Goal: Transaction & Acquisition: Purchase product/service

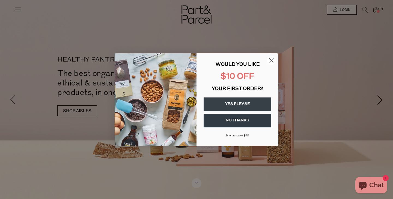
click at [271, 60] on icon "Close dialog" at bounding box center [271, 60] width 4 height 4
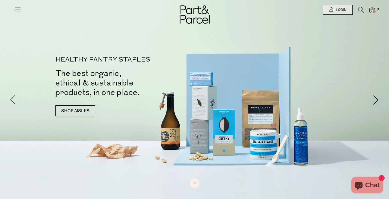
click at [18, 8] on icon at bounding box center [18, 9] width 8 height 8
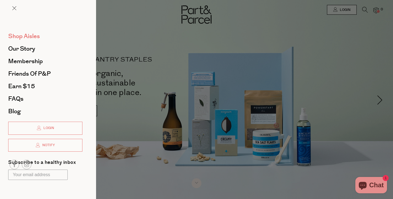
click at [29, 35] on span "Shop Aisles" at bounding box center [24, 36] width 32 height 9
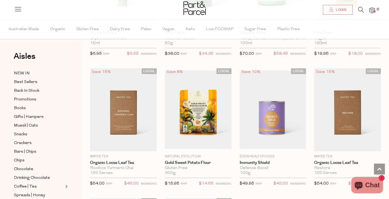
scroll to position [1387, 0]
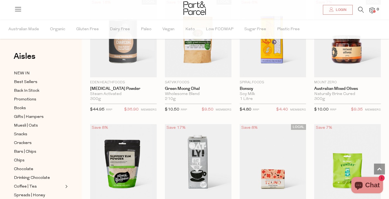
scroll to position [1781, 0]
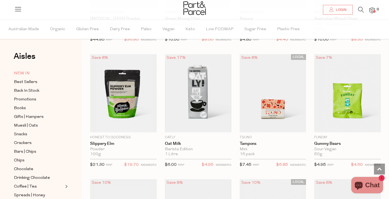
click at [21, 74] on span "NEW IN" at bounding box center [22, 73] width 16 height 7
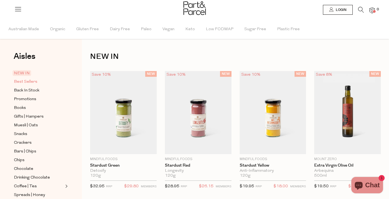
click at [22, 79] on span "Best Sellers" at bounding box center [25, 82] width 23 height 7
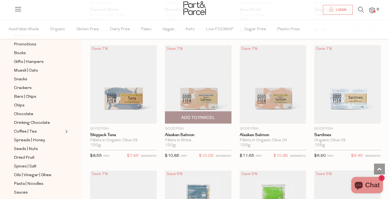
scroll to position [407, 0]
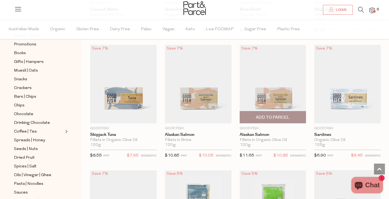
click at [270, 95] on img at bounding box center [272, 84] width 67 height 79
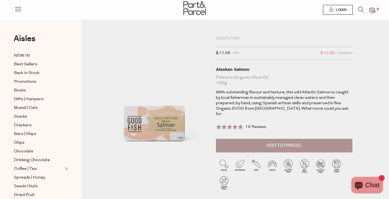
click at [261, 139] on button "Add to Parcel" at bounding box center [284, 146] width 136 height 14
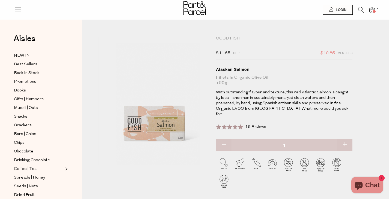
click at [347, 141] on button "button" at bounding box center [344, 145] width 16 height 12
type input "2"
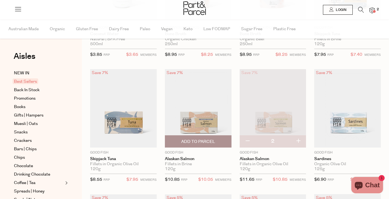
scroll to position [404, 0]
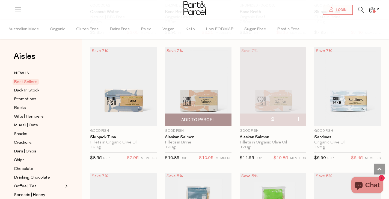
click at [199, 118] on span "Add To Parcel" at bounding box center [198, 120] width 34 height 6
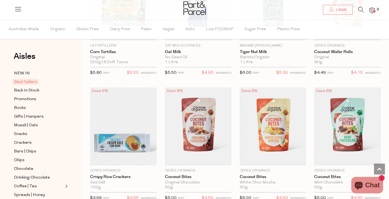
scroll to position [994, 0]
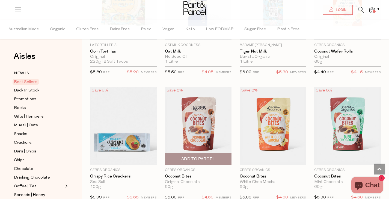
click at [200, 119] on img at bounding box center [198, 126] width 67 height 79
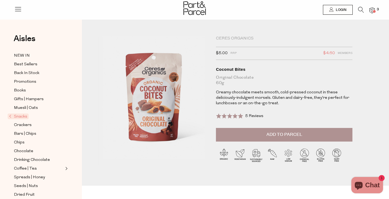
click at [259, 135] on button "Add to Parcel" at bounding box center [284, 135] width 136 height 14
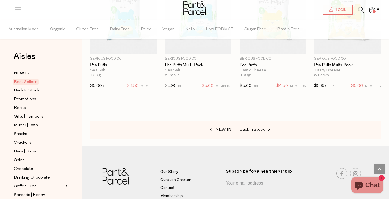
scroll to position [1231, 0]
click at [260, 128] on span "Back in Stock" at bounding box center [251, 130] width 25 height 4
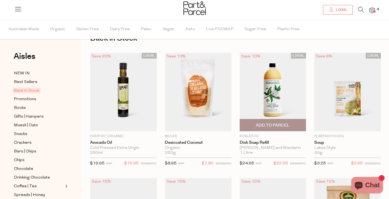
scroll to position [19, 0]
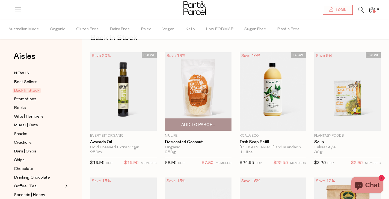
click at [185, 88] on img at bounding box center [198, 91] width 67 height 79
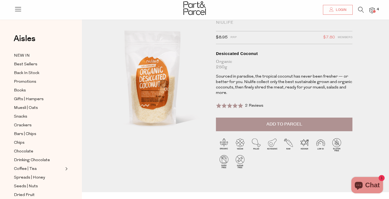
scroll to position [14, 0]
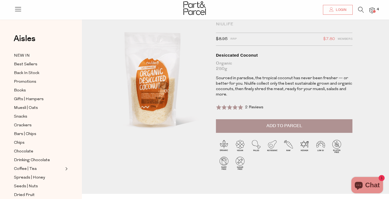
click at [269, 122] on button "Add to Parcel" at bounding box center [284, 126] width 136 height 14
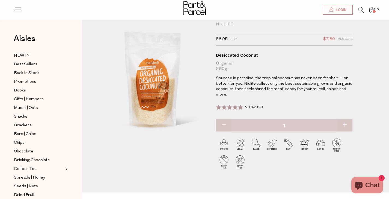
click at [344, 127] on button "button" at bounding box center [344, 125] width 16 height 12
type input "2"
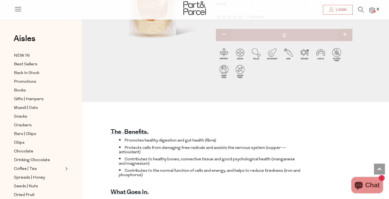
scroll to position [0, 0]
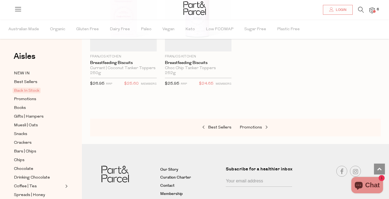
scroll to position [349, 0]
click at [246, 127] on span "Promotions" at bounding box center [250, 127] width 22 height 4
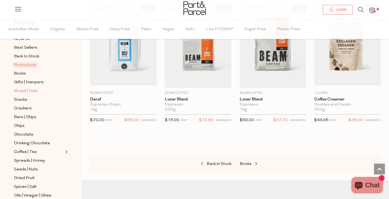
scroll to position [38, 0]
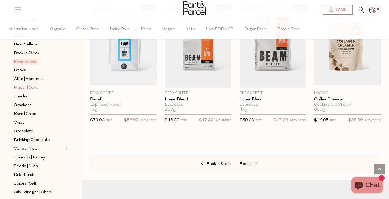
click at [21, 86] on span "Muesli | Oats" at bounding box center [26, 88] width 24 height 7
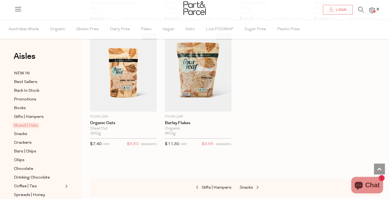
scroll to position [1558, 0]
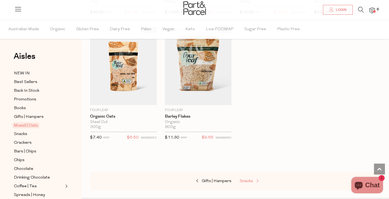
click at [245, 179] on span "Snacks" at bounding box center [245, 181] width 13 height 4
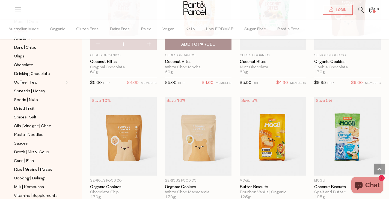
scroll to position [986, 0]
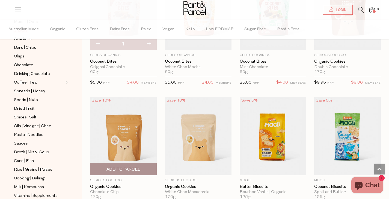
click at [138, 167] on span "Add To Parcel" at bounding box center [123, 170] width 34 height 6
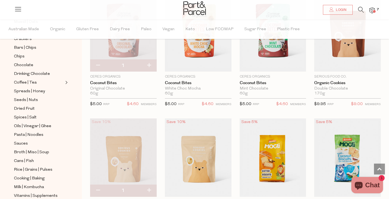
scroll to position [963, 0]
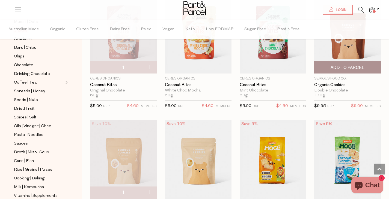
click at [340, 65] on span "Add To Parcel" at bounding box center [347, 68] width 34 height 6
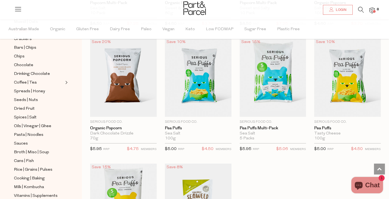
scroll to position [1485, 0]
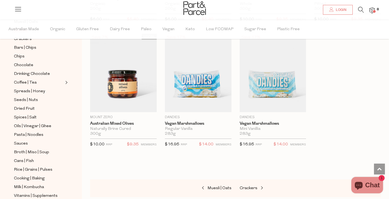
scroll to position [2052, 0]
click at [250, 186] on span "Crackers" at bounding box center [248, 188] width 18 height 4
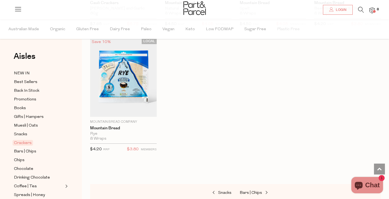
scroll to position [1161, 0]
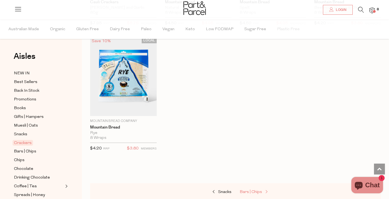
click at [251, 190] on span "Bars | Chips" at bounding box center [250, 192] width 22 height 4
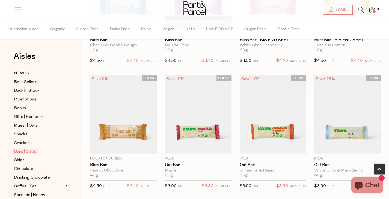
scroll to position [121, 0]
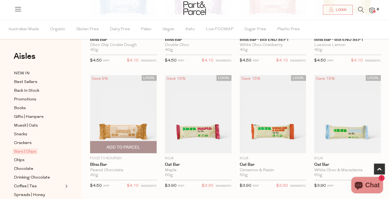
click at [122, 119] on img at bounding box center [123, 114] width 67 height 79
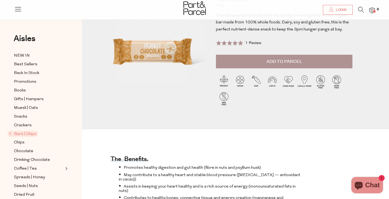
scroll to position [52, 0]
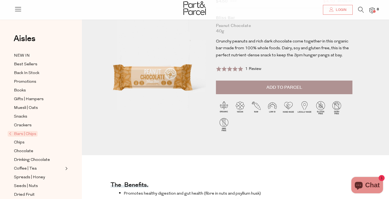
click at [244, 90] on button "Add to Parcel" at bounding box center [284, 88] width 136 height 14
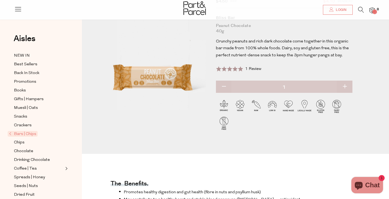
scroll to position [0, 0]
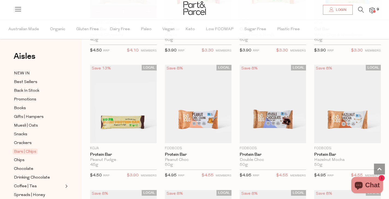
scroll to position [257, 0]
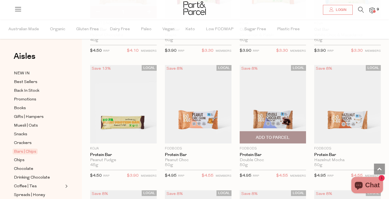
click at [269, 111] on img at bounding box center [272, 104] width 67 height 79
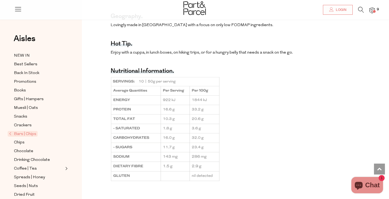
scroll to position [391, 0]
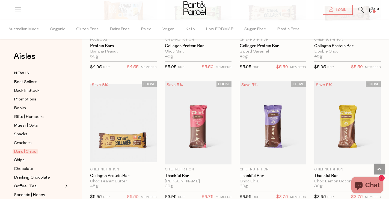
scroll to position [510, 0]
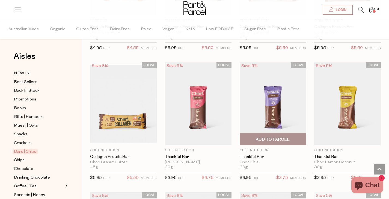
click at [255, 120] on img at bounding box center [272, 103] width 67 height 83
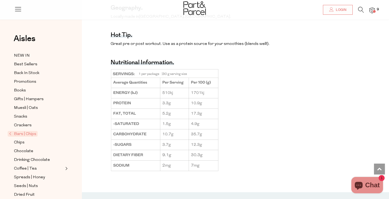
scroll to position [437, 0]
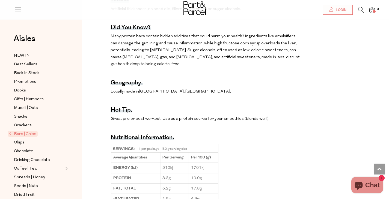
click at [124, 57] on p "Many protein bars contain hidden additives that could harm your health? Ingredi…" at bounding box center [205, 50] width 190 height 35
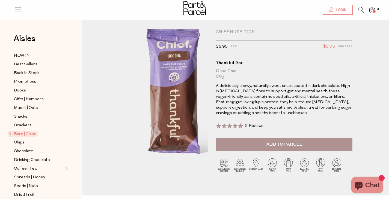
scroll to position [2, 0]
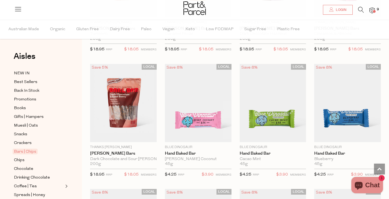
scroll to position [895, 0]
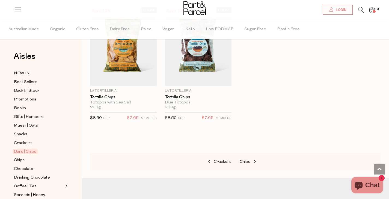
scroll to position [2218, 0]
click at [245, 160] on span "Chips" at bounding box center [244, 162] width 11 height 4
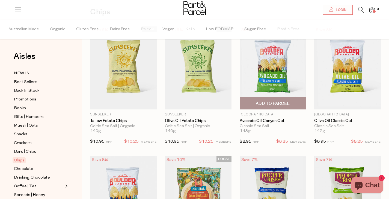
scroll to position [44, 0]
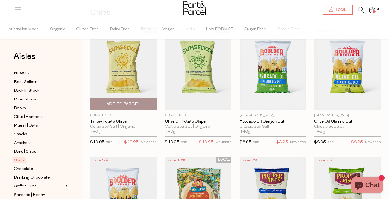
click at [135, 78] on img at bounding box center [123, 68] width 67 height 83
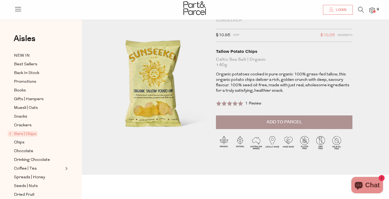
scroll to position [18, 0]
click at [237, 121] on button "Add to Parcel" at bounding box center [284, 122] width 136 height 14
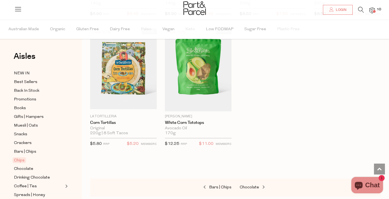
scroll to position [550, 0]
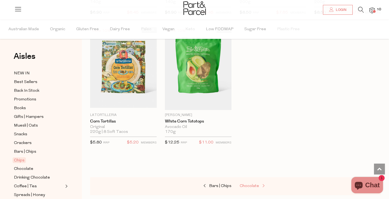
click at [246, 187] on span "Chocolate" at bounding box center [248, 186] width 19 height 4
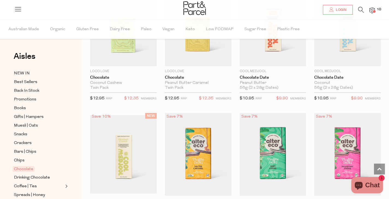
scroll to position [334, 0]
drag, startPoint x: 157, startPoint y: 111, endPoint x: 151, endPoint y: 106, distance: 7.8
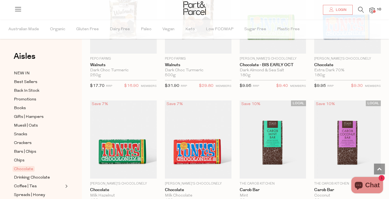
scroll to position [1238, 0]
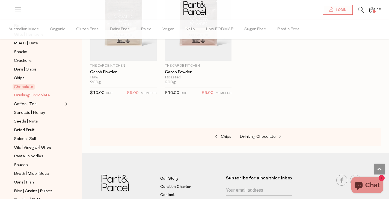
scroll to position [83, 0]
click at [32, 110] on span "Spreads | Honey" at bounding box center [29, 113] width 31 height 7
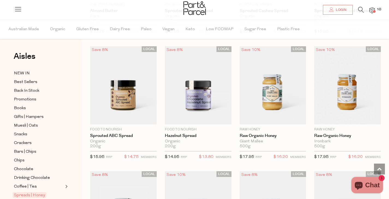
scroll to position [1027, 0]
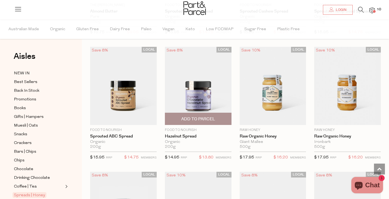
click at [192, 118] on span "Add To Parcel" at bounding box center [198, 119] width 34 height 6
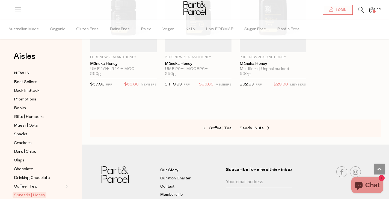
scroll to position [1486, 0]
click at [256, 126] on span "Seeds | Nuts" at bounding box center [251, 128] width 24 height 4
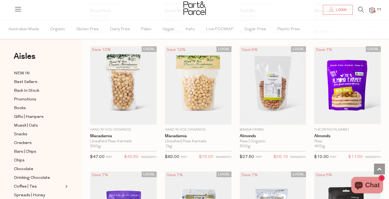
scroll to position [526, 0]
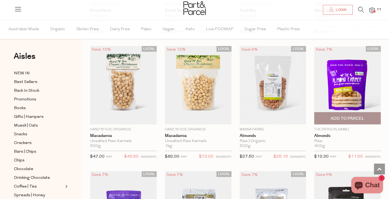
click at [343, 117] on span "Add To Parcel" at bounding box center [347, 119] width 34 height 6
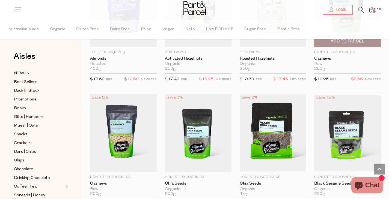
scroll to position [732, 0]
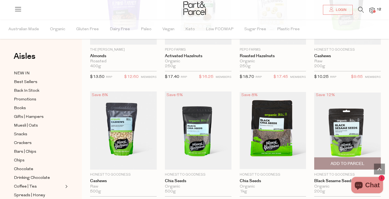
drag, startPoint x: 311, startPoint y: 129, endPoint x: 320, endPoint y: 95, distance: 34.9
click at [320, 95] on div "Save 12% 1 Add To Parcel Honest to Goodness Black Sesame Seeds Organic 200g Onl…" at bounding box center [343, 150] width 75 height 117
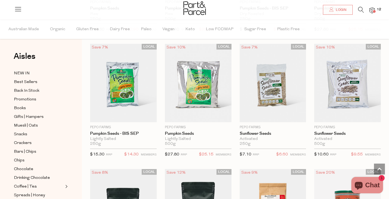
scroll to position [1154, 0]
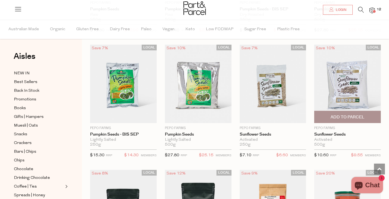
click at [339, 115] on span "Add To Parcel" at bounding box center [347, 118] width 34 height 6
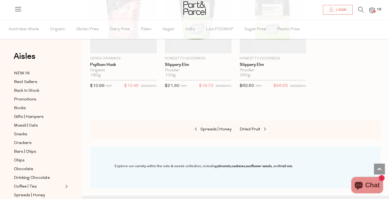
scroll to position [1475, 0]
click at [259, 127] on span "Dried Fruit" at bounding box center [249, 129] width 21 height 4
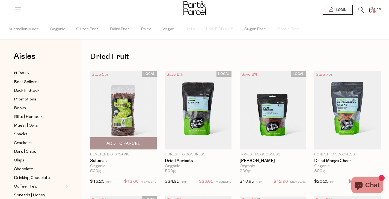
click at [112, 142] on span "Add To Parcel" at bounding box center [123, 144] width 34 height 6
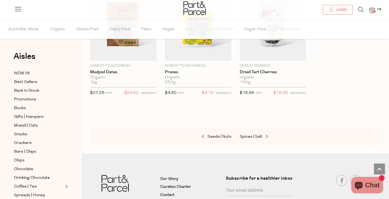
scroll to position [340, 0]
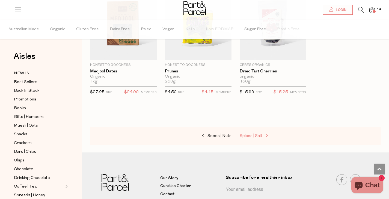
click at [258, 137] on span "Spices | Salt" at bounding box center [250, 136] width 23 height 4
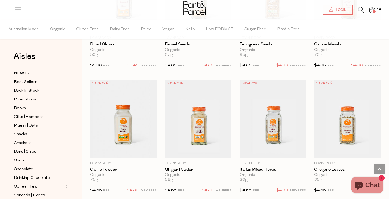
scroll to position [1377, 0]
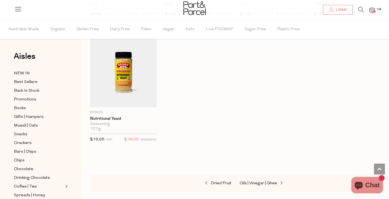
scroll to position [1804, 0]
click at [258, 181] on span "Oils | Vinegar | Ghee" at bounding box center [257, 183] width 37 height 4
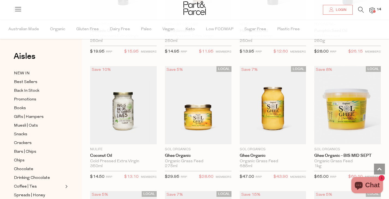
scroll to position [516, 0]
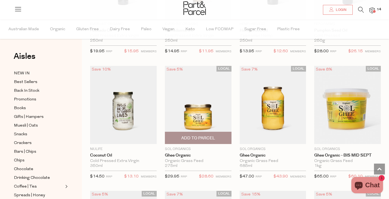
click at [206, 137] on span "Add To Parcel" at bounding box center [198, 139] width 34 height 6
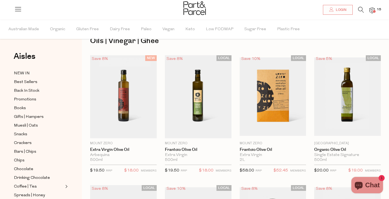
scroll to position [16, 0]
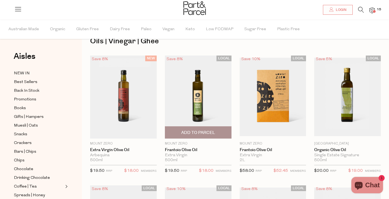
click at [209, 115] on img at bounding box center [198, 97] width 67 height 83
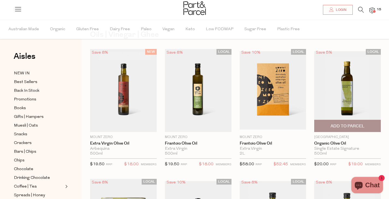
scroll to position [19, 0]
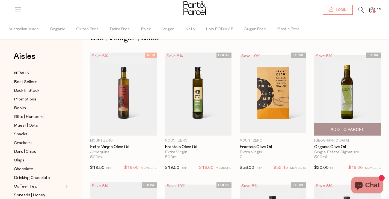
click at [328, 98] on img at bounding box center [347, 94] width 67 height 79
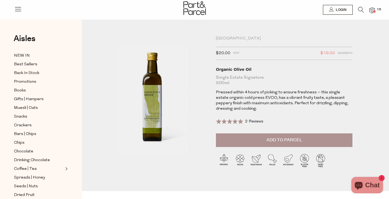
click at [282, 144] on button "Add to Parcel" at bounding box center [284, 141] width 136 height 14
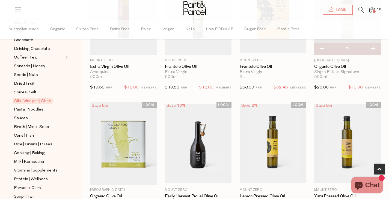
scroll to position [130, 0]
click at [36, 106] on span "Pasta | Noodles" at bounding box center [28, 109] width 29 height 7
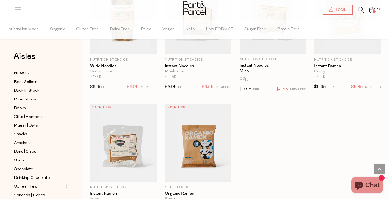
scroll to position [1483, 0]
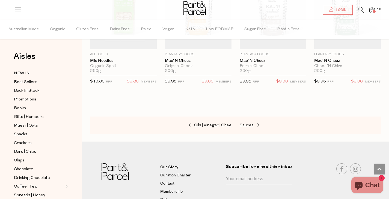
scroll to position [1767, 0]
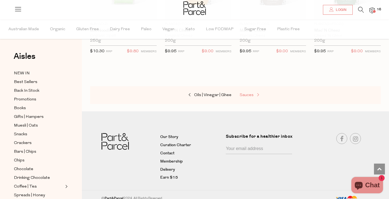
click at [250, 93] on span "Sauces" at bounding box center [246, 95] width 14 height 4
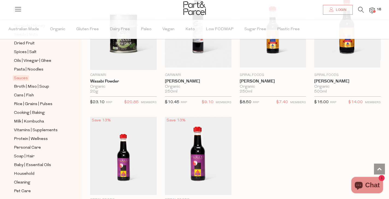
scroll to position [1471, 0]
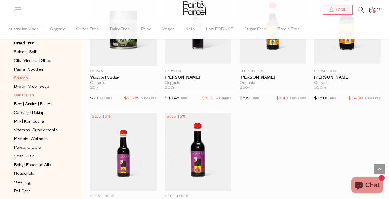
click at [31, 92] on span "Cans | Fish" at bounding box center [24, 95] width 20 height 7
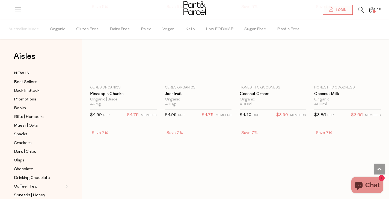
scroll to position [35, 0]
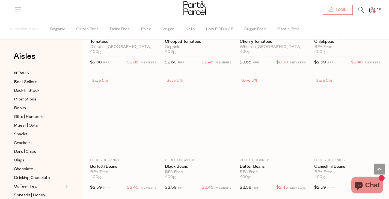
type input "2"
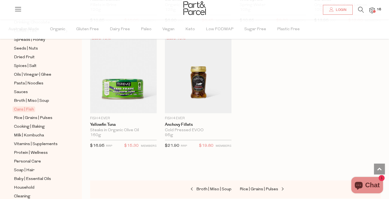
scroll to position [180, 0]
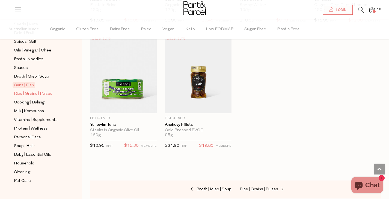
click at [38, 91] on span "Rice | Grains | Pulses" at bounding box center [33, 94] width 38 height 7
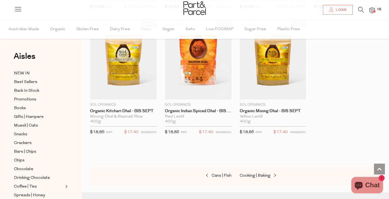
scroll to position [1195, 0]
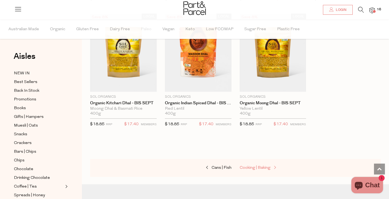
click at [251, 166] on span "Cooking | Baking" at bounding box center [254, 168] width 31 height 4
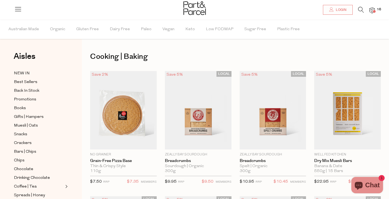
type input "2"
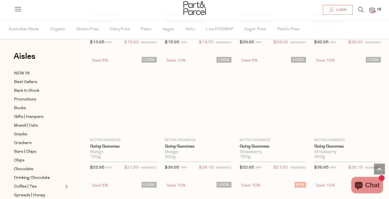
scroll to position [523, 0]
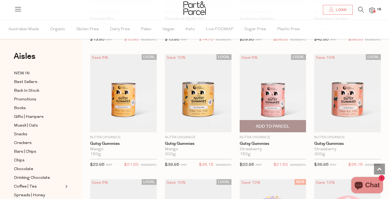
drag, startPoint x: 235, startPoint y: 144, endPoint x: 236, endPoint y: 110, distance: 33.9
click at [236, 110] on div "LOCAL Save 6% 1 Add To Parcel Nutra Organics Gutsy Gummies Strawberry 150g Only…" at bounding box center [268, 112] width 75 height 117
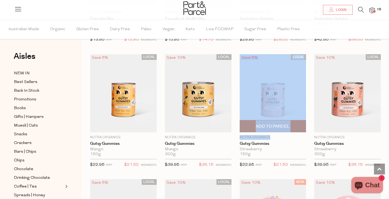
scroll to position [561, 0]
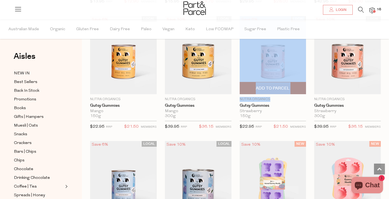
click at [236, 114] on div "LOCAL Save 6% 1 Add To Parcel Nutra Organics Gutsy Gummies Strawberry 150g Only…" at bounding box center [268, 74] width 75 height 117
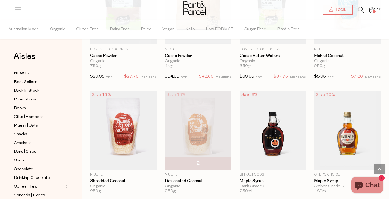
scroll to position [1025, 0]
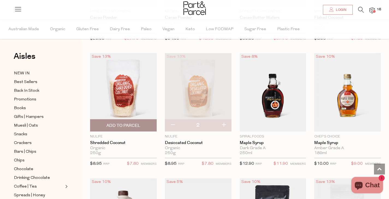
click at [124, 123] on span "Add To Parcel" at bounding box center [123, 126] width 34 height 6
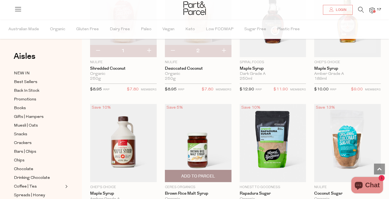
scroll to position [1020, 0]
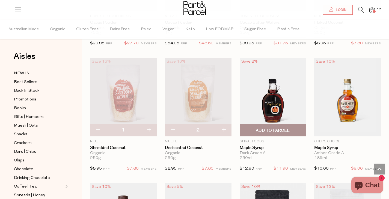
click at [268, 128] on span "Add To Parcel" at bounding box center [272, 131] width 34 height 6
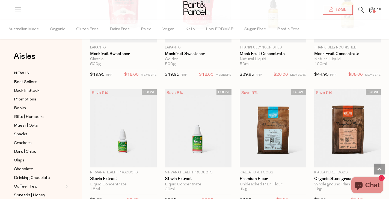
scroll to position [1461, 0]
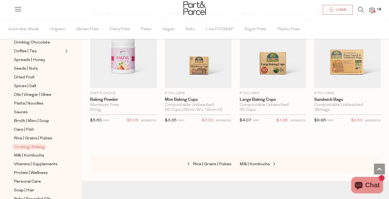
scroll to position [180, 0]
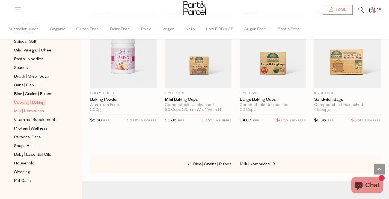
click at [41, 108] on span "Milk | Kombucha" at bounding box center [29, 111] width 30 height 7
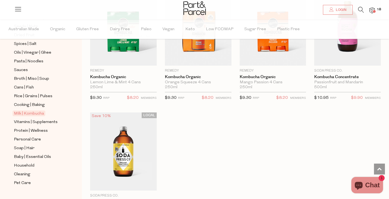
scroll to position [178, 0]
click at [30, 119] on span "Vitamins | Supplements" at bounding box center [36, 122] width 44 height 7
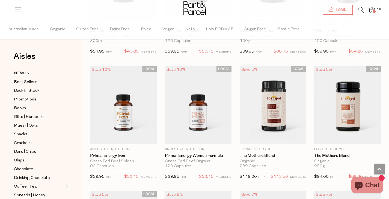
scroll to position [1144, 0]
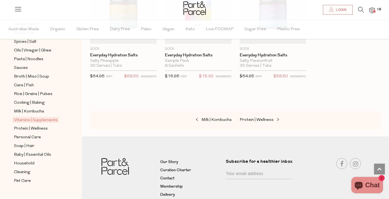
scroll to position [1870, 0]
click at [31, 126] on span "Protein | Wellness" at bounding box center [31, 129] width 34 height 7
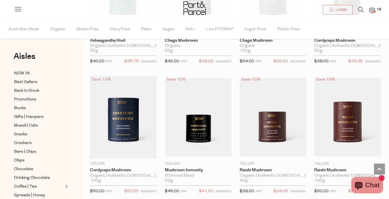
scroll to position [1386, 0]
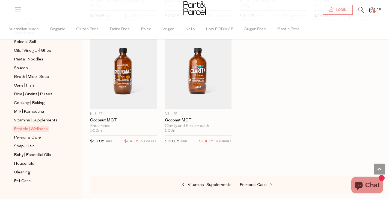
scroll to position [180, 0]
click at [28, 169] on span "Cleaning" at bounding box center [22, 172] width 16 height 7
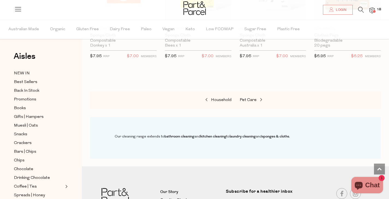
scroll to position [381, 0]
click at [224, 100] on span "Household" at bounding box center [221, 100] width 20 height 4
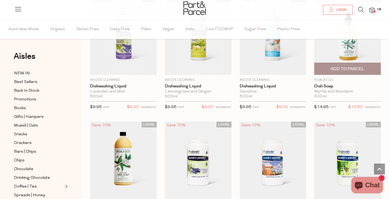
scroll to position [1065, 0]
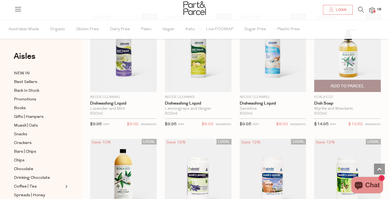
click at [353, 83] on span "Add To Parcel" at bounding box center [347, 86] width 34 height 6
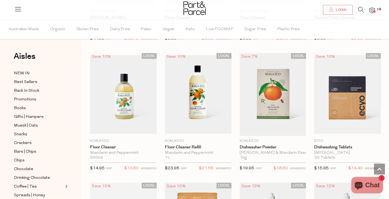
scroll to position [769, 0]
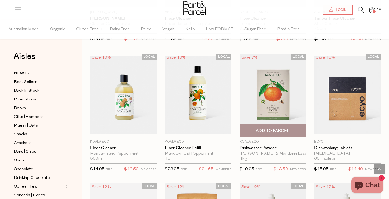
click at [264, 129] on span "Add To Parcel" at bounding box center [272, 131] width 34 height 6
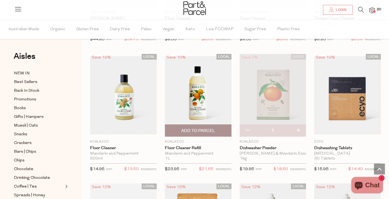
click at [210, 125] on span "Add To Parcel" at bounding box center [197, 131] width 63 height 12
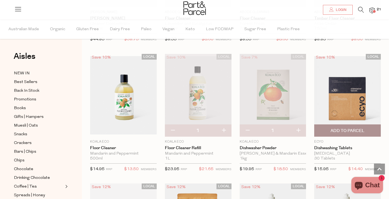
click at [353, 94] on img at bounding box center [347, 95] width 67 height 79
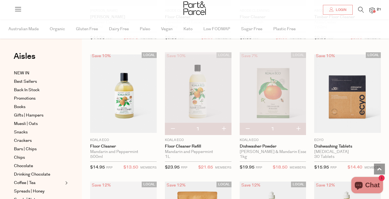
scroll to position [763, 0]
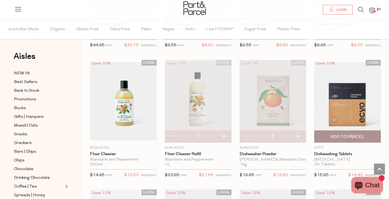
click at [351, 132] on span "Add To Parcel" at bounding box center [346, 137] width 63 height 12
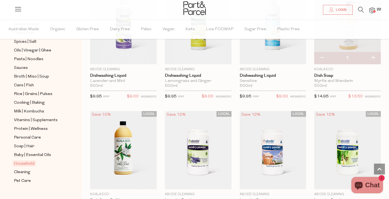
scroll to position [1095, 0]
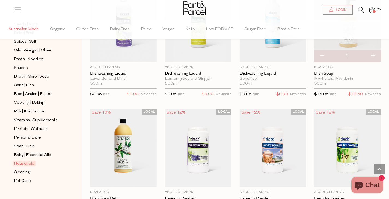
click at [38, 29] on span "Australian Made" at bounding box center [23, 29] width 31 height 19
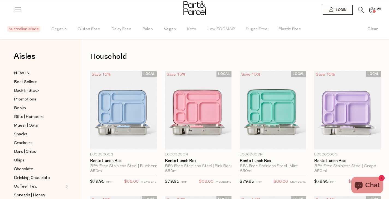
click at [360, 7] on icon at bounding box center [361, 10] width 6 height 6
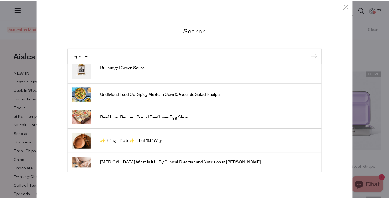
scroll to position [1, 0]
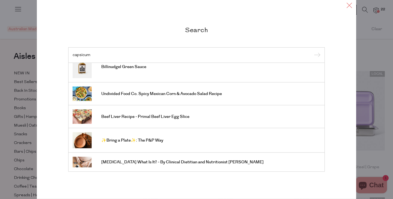
type input "capsicum"
click at [348, 6] on icon at bounding box center [349, 5] width 8 height 8
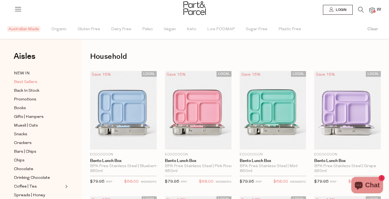
click at [31, 80] on span "Best Sellers" at bounding box center [25, 82] width 23 height 7
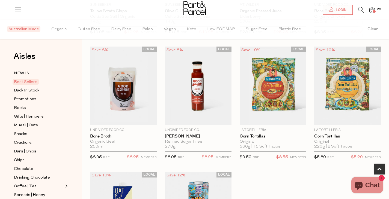
scroll to position [282, 0]
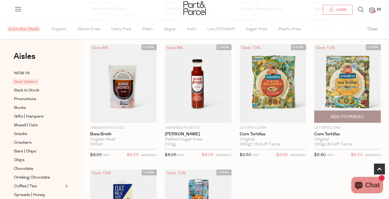
click at [352, 98] on img at bounding box center [347, 83] width 67 height 79
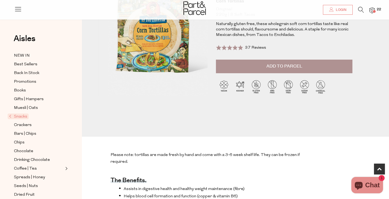
scroll to position [169, 0]
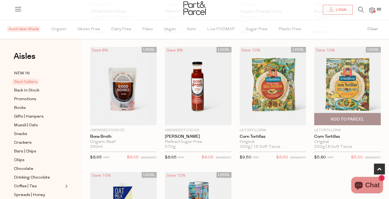
click at [350, 119] on span "Add To Parcel" at bounding box center [347, 120] width 34 height 6
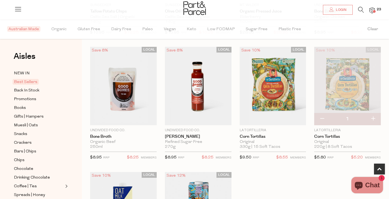
click at [373, 118] on button "button" at bounding box center [373, 119] width 16 height 12
type input "2"
click at [371, 115] on button "button" at bounding box center [373, 119] width 16 height 12
type input "3"
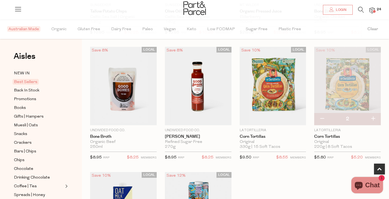
type input "3"
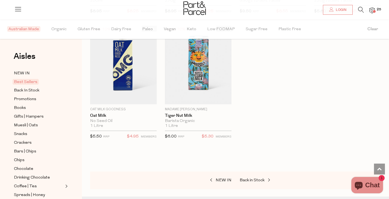
scroll to position [423, 0]
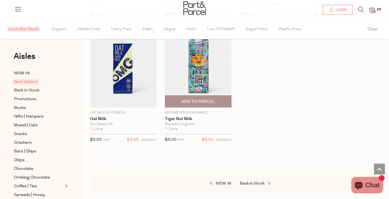
click at [211, 99] on span "Add To Parcel" at bounding box center [198, 102] width 34 height 6
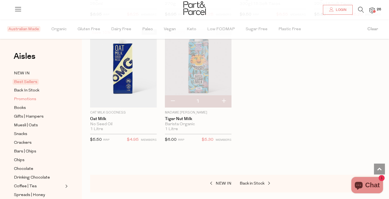
click at [28, 100] on span "Promotions" at bounding box center [25, 99] width 22 height 7
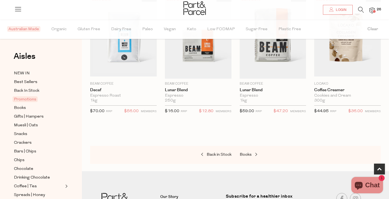
scroll to position [201, 0]
click at [160, 69] on div "LOCAL Save 20% 1 Add To Parcel Beam Coffee Lunar Blend Espresso 250g Only 5 Ava…" at bounding box center [194, 57] width 75 height 122
click at [17, 71] on span "NEW IN" at bounding box center [22, 73] width 16 height 7
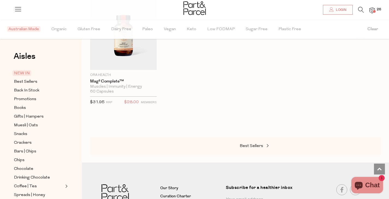
scroll to position [390, 0]
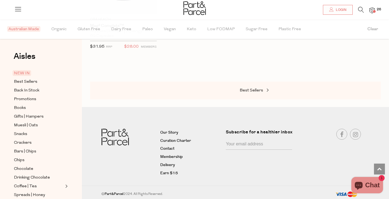
click at [375, 10] on div at bounding box center [194, 9] width 389 height 18
click at [371, 8] on img at bounding box center [371, 10] width 5 height 6
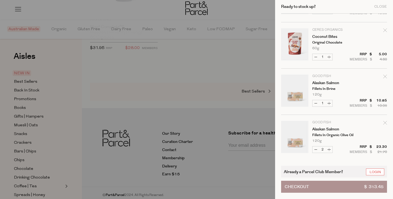
scroll to position [921, 0]
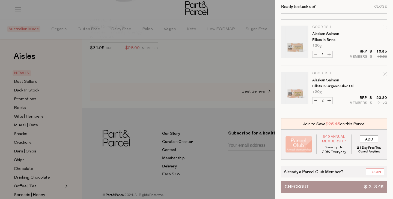
click at [366, 139] on input "ADD" at bounding box center [369, 139] width 18 height 7
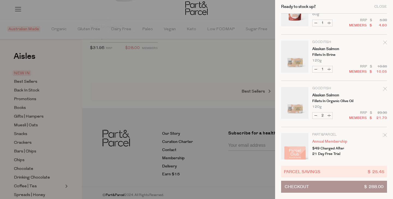
scroll to position [918, 0]
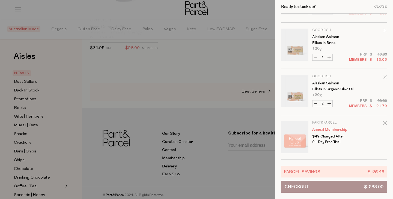
click at [339, 184] on button "Checkout $ 288.00" at bounding box center [334, 187] width 106 height 12
